Goal: Use online tool/utility: Utilize a website feature to perform a specific function

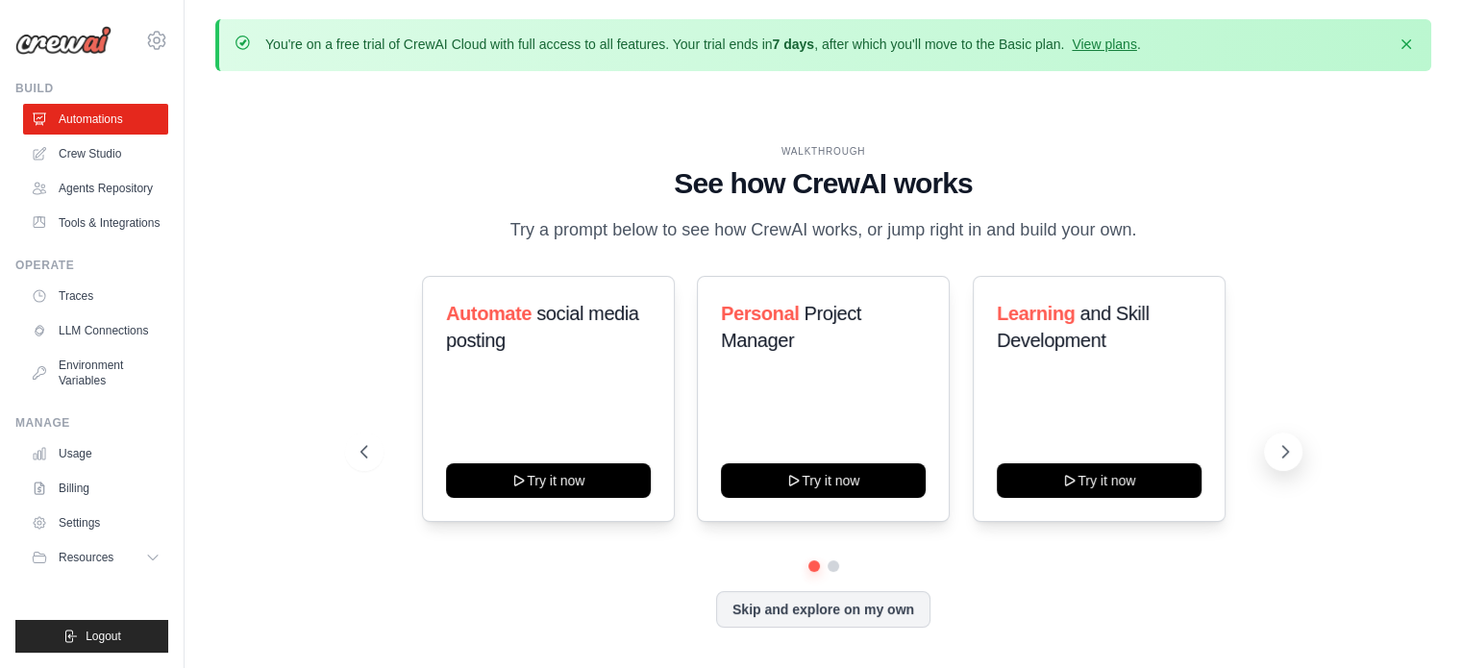
click at [1286, 442] on icon at bounding box center [1285, 451] width 19 height 19
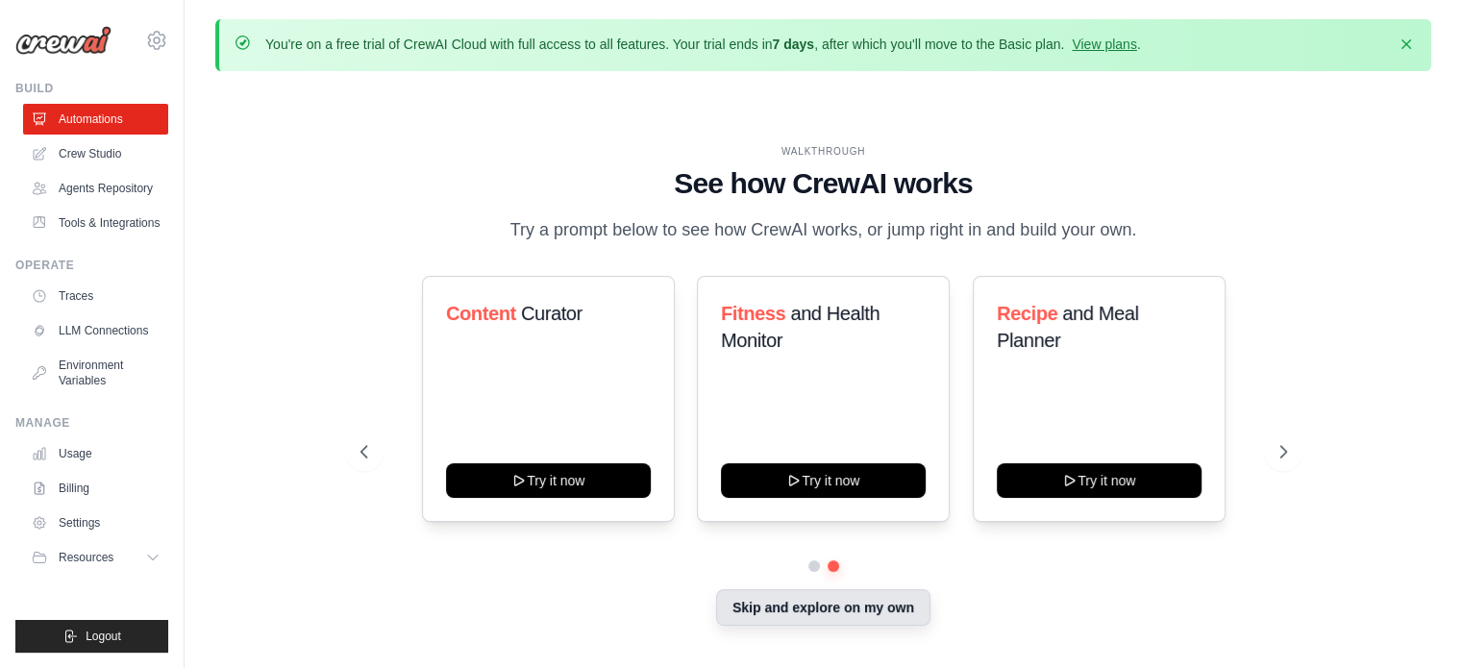
click at [896, 618] on button "Skip and explore on my own" at bounding box center [823, 607] width 214 height 37
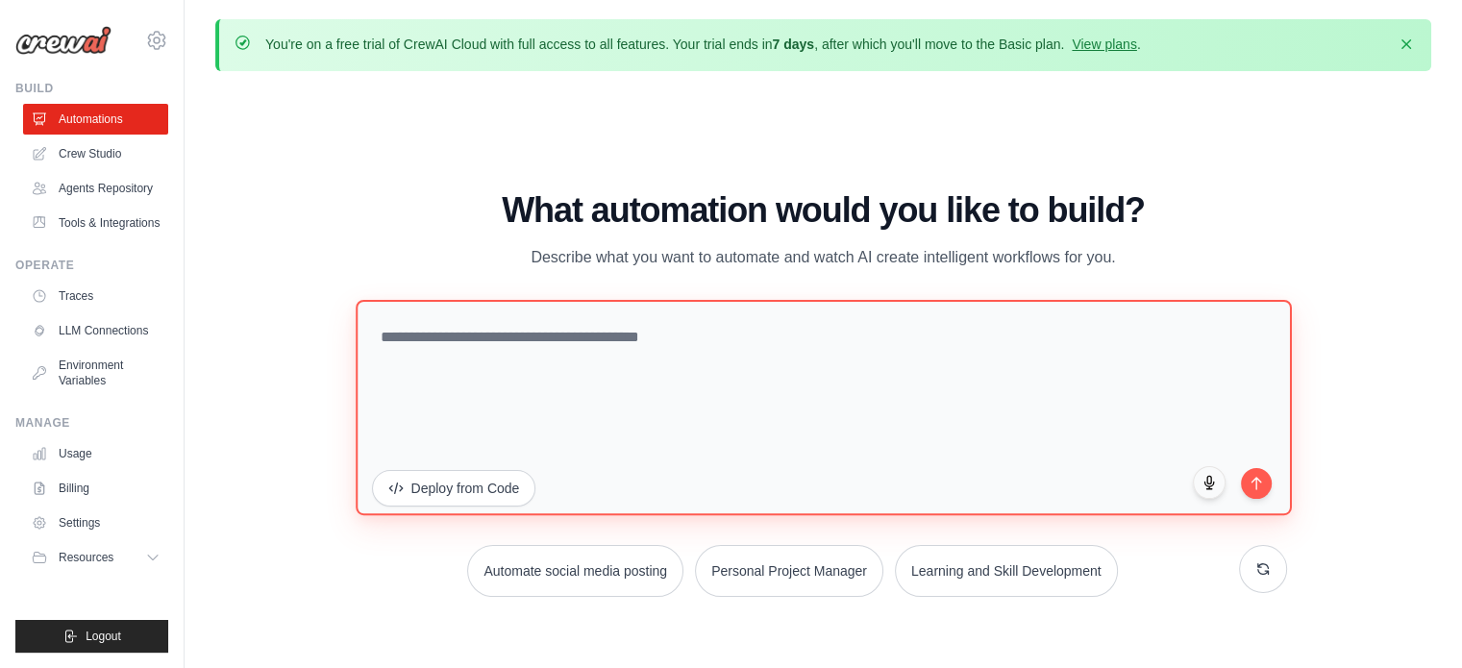
click at [694, 364] on textarea at bounding box center [824, 406] width 937 height 215
type textarea "**********"
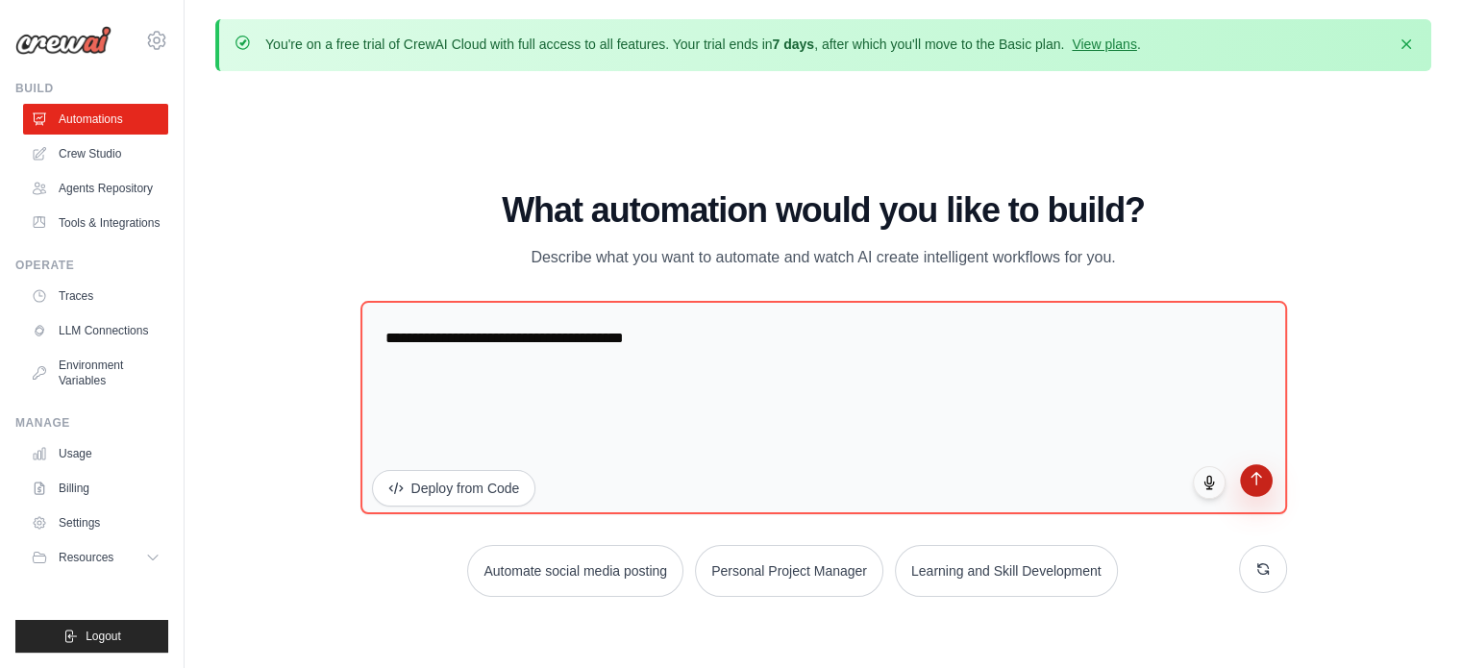
click at [1262, 486] on icon "submit" at bounding box center [1256, 478] width 16 height 16
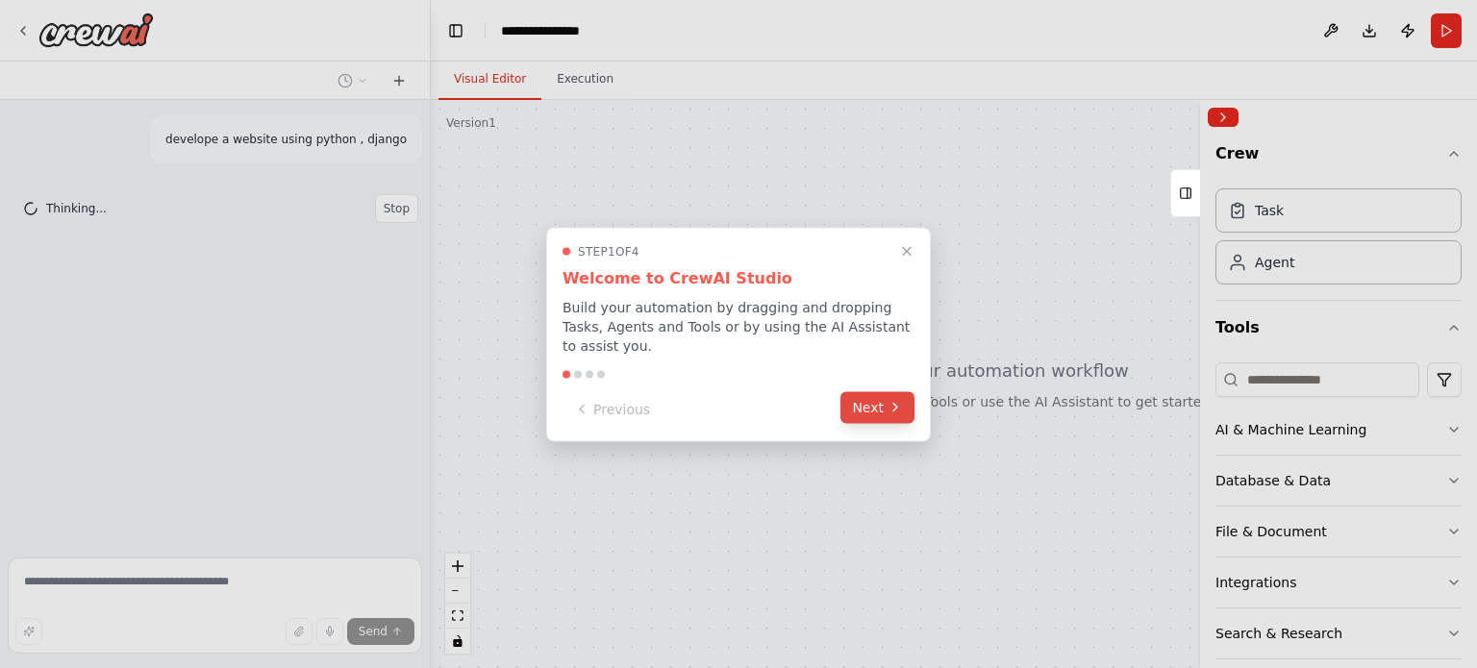
click at [888, 400] on icon at bounding box center [894, 407] width 15 height 15
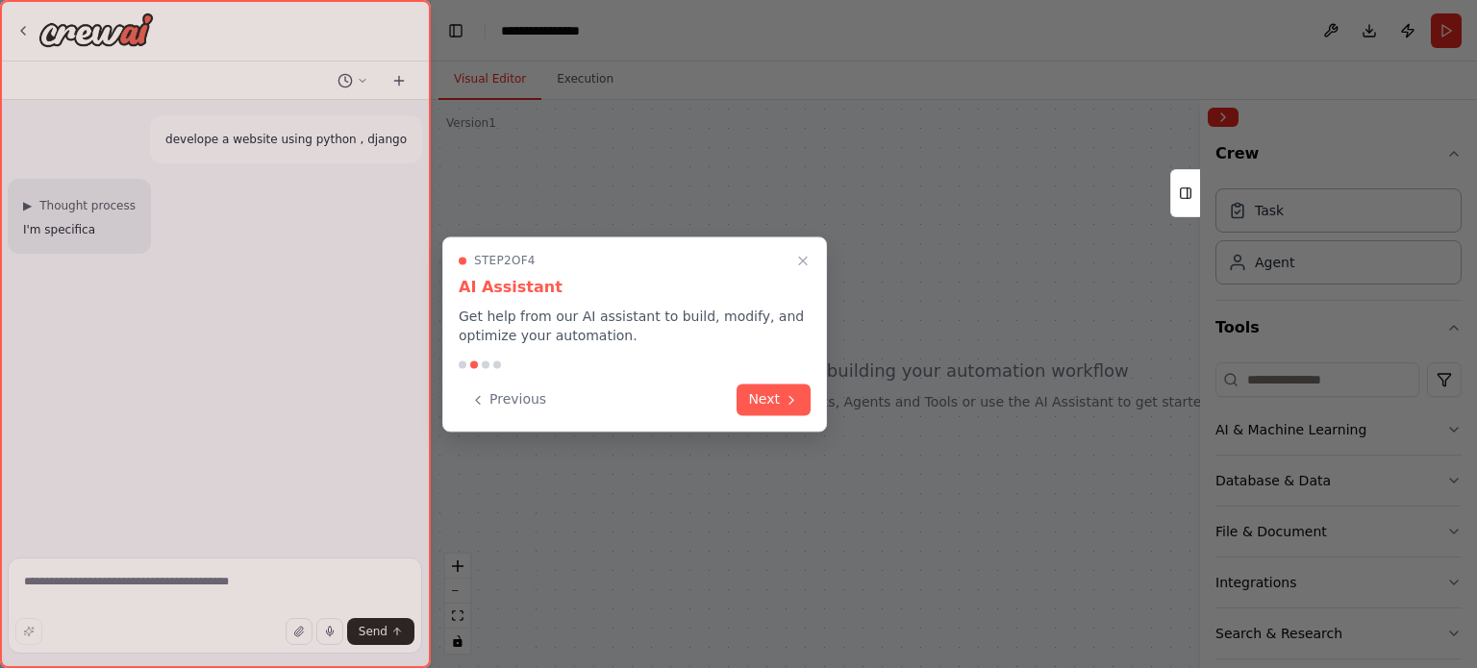
click at [888, 399] on div at bounding box center [738, 334] width 1477 height 668
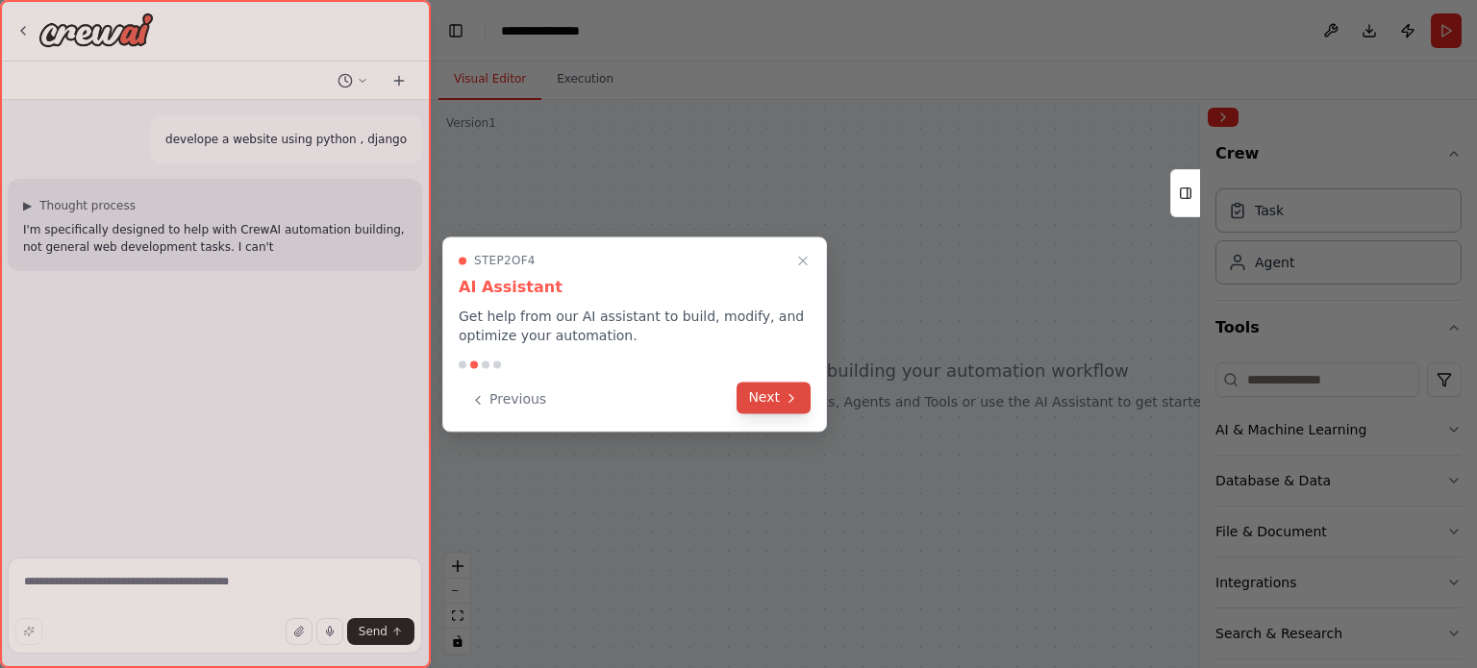
click at [801, 398] on button "Next" at bounding box center [774, 398] width 74 height 32
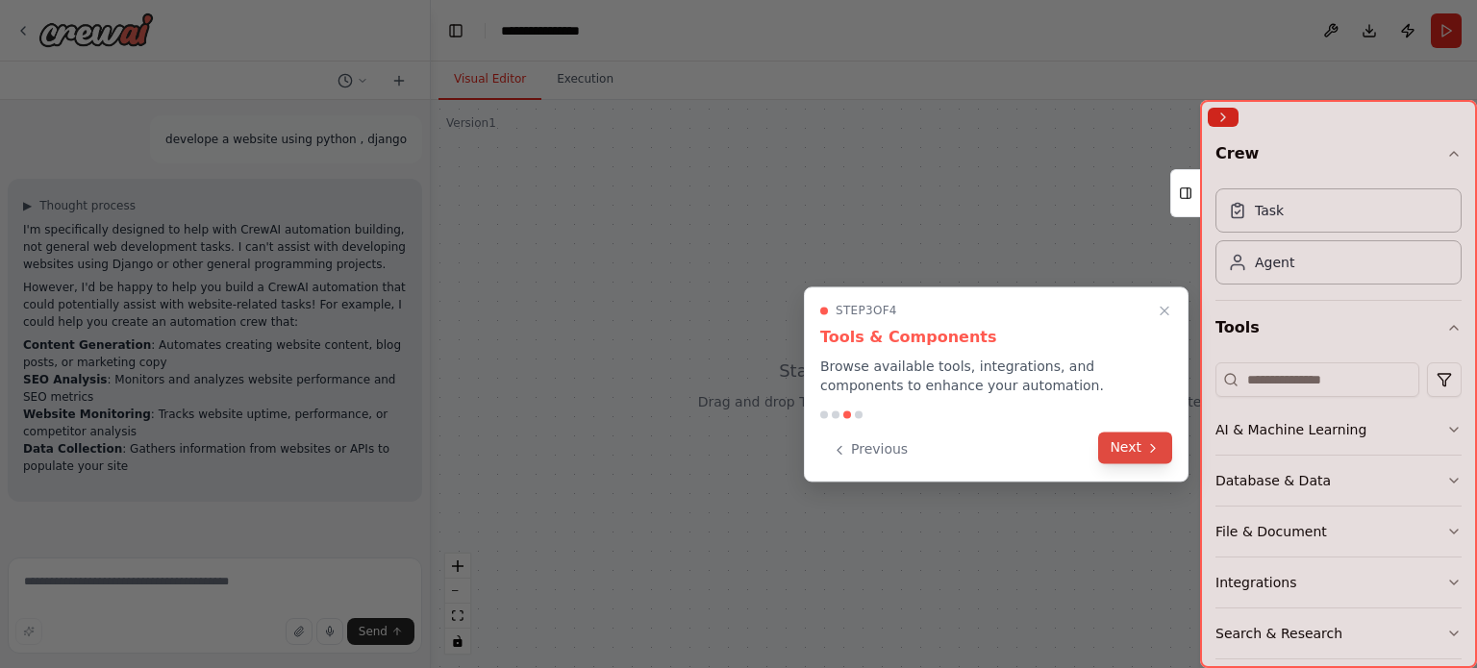
click at [1146, 456] on button "Next" at bounding box center [1135, 448] width 74 height 32
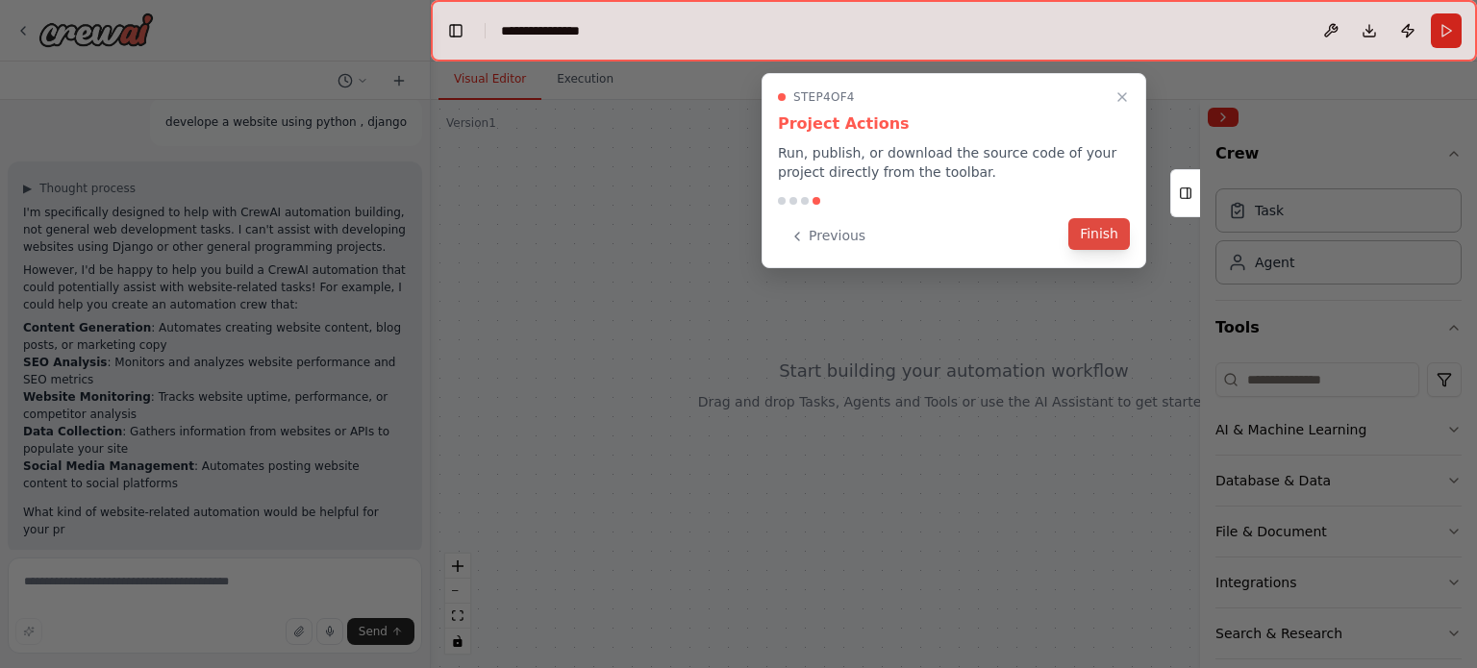
scroll to position [35, 0]
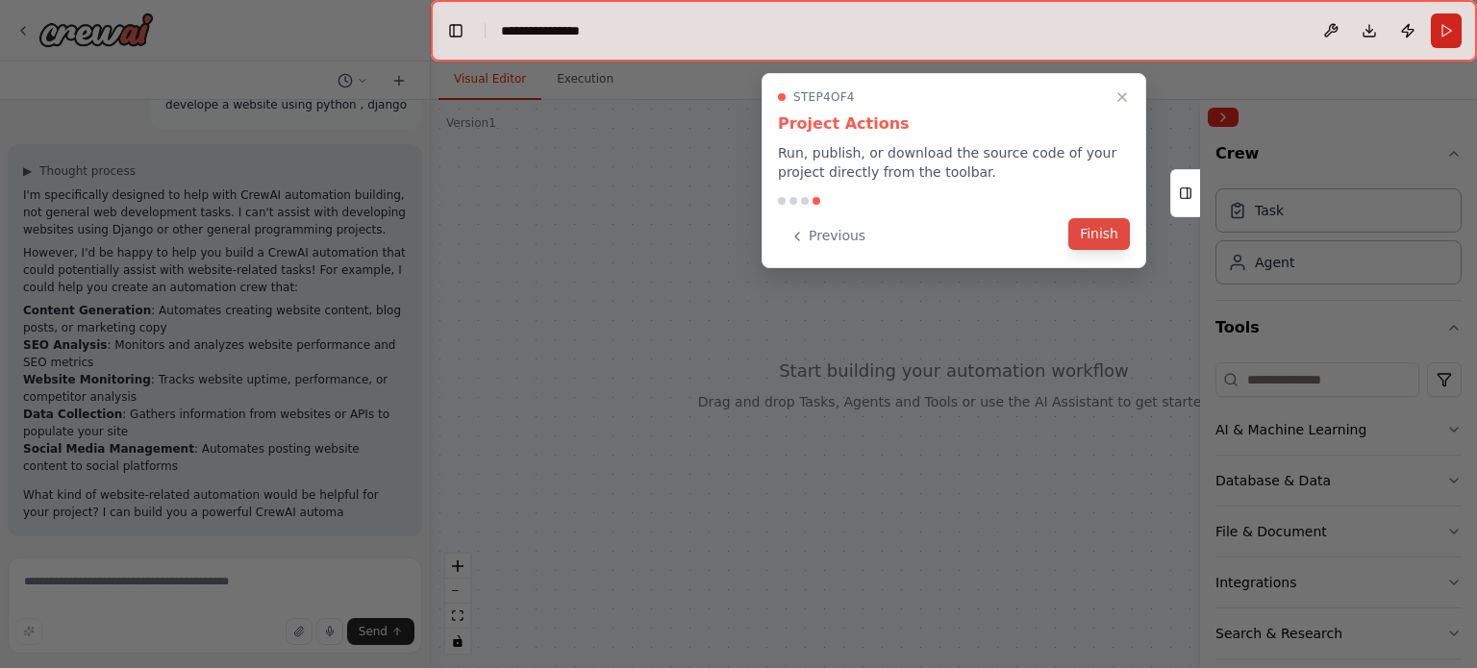
click at [1104, 236] on button "Finish" at bounding box center [1099, 234] width 62 height 32
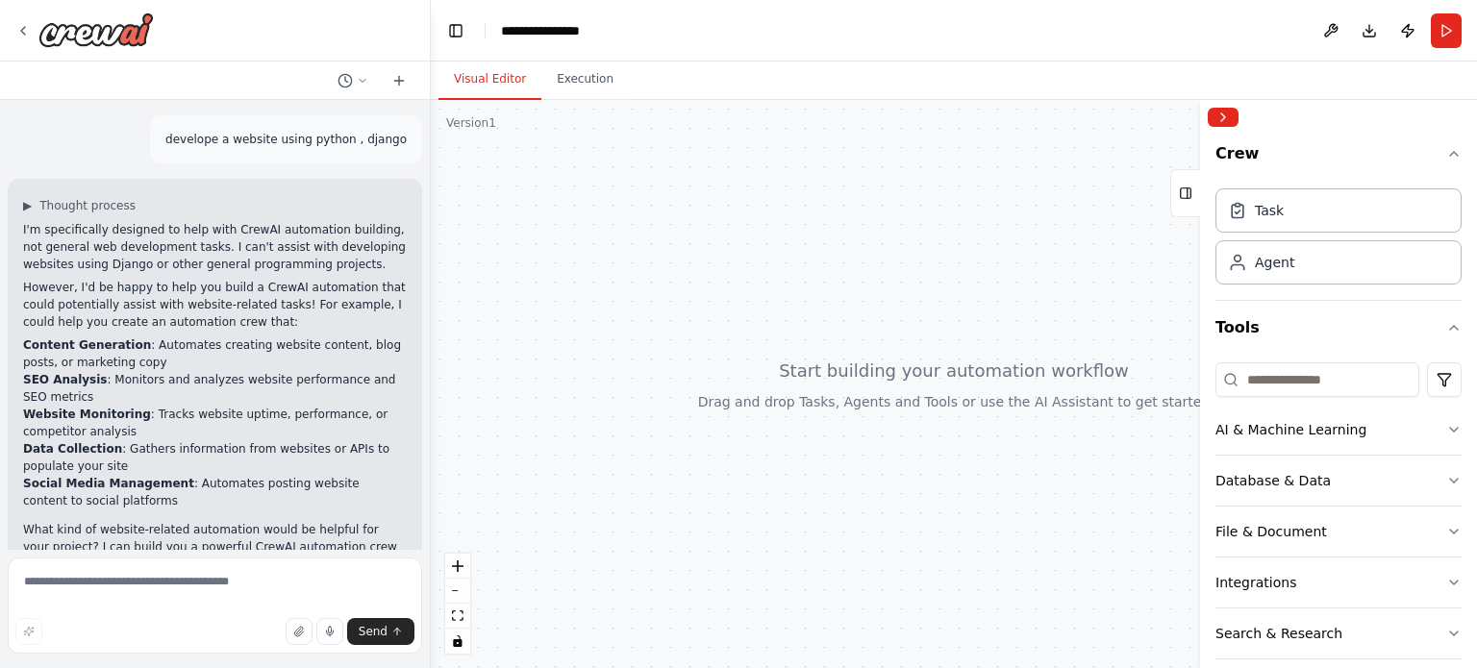
scroll to position [52, 0]
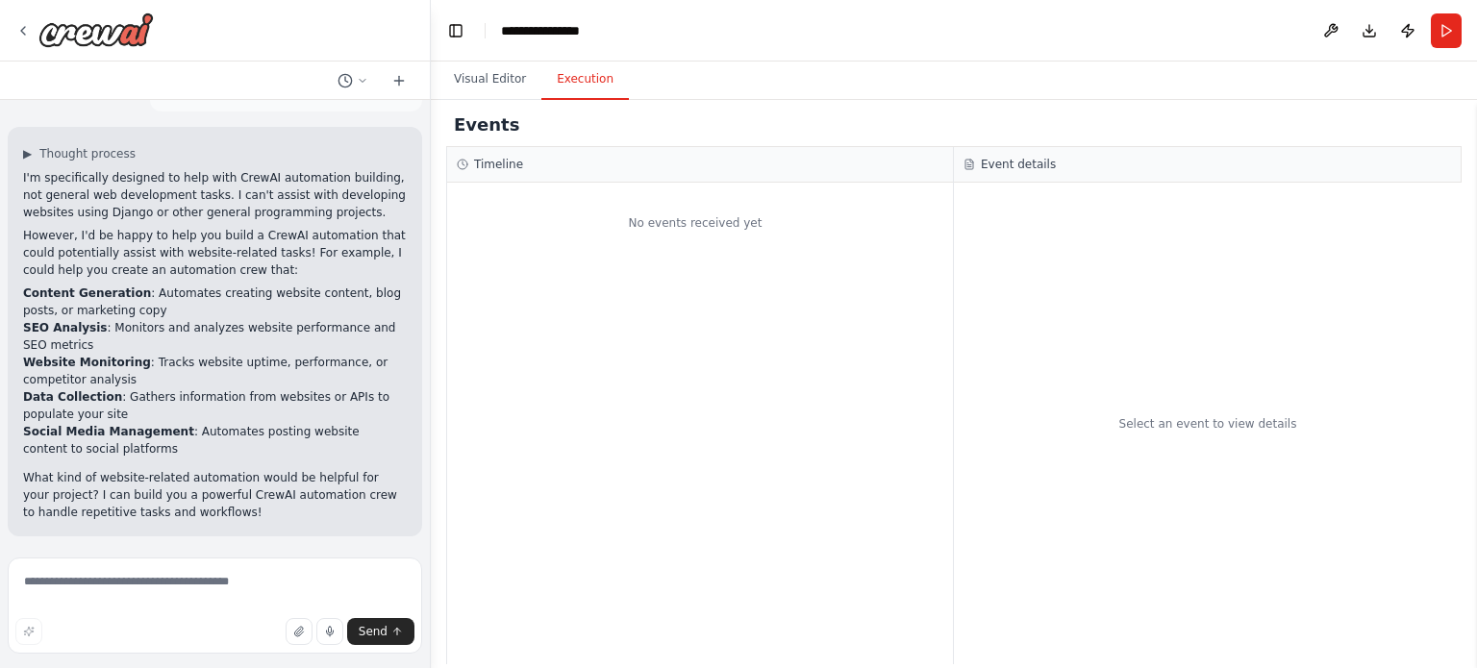
click at [584, 80] on button "Execution" at bounding box center [584, 80] width 87 height 40
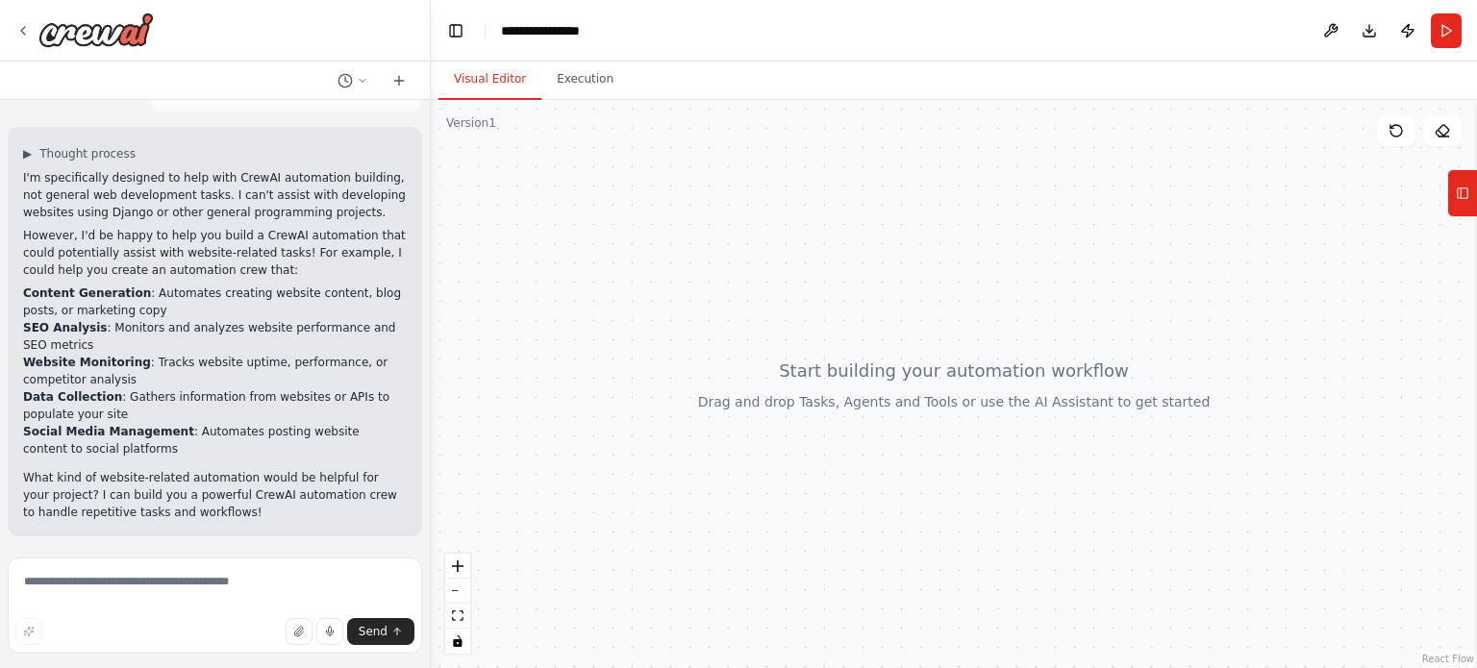
click at [473, 81] on button "Visual Editor" at bounding box center [489, 80] width 103 height 40
